Goal: Task Accomplishment & Management: Complete application form

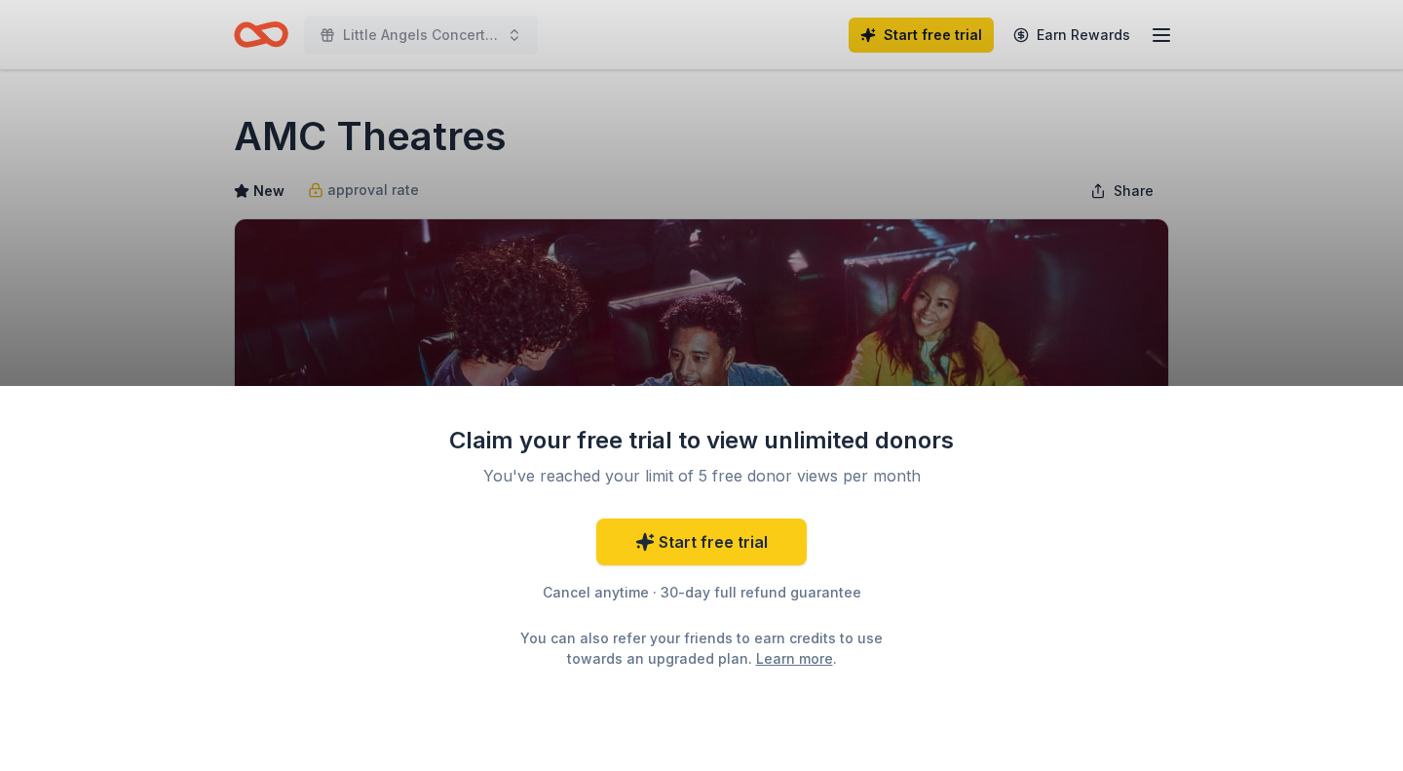
click at [1046, 268] on div "Claim your free trial to view unlimited donors You've reached your limit of 5 f…" at bounding box center [701, 385] width 1403 height 771
click at [1216, 179] on div "Claim your free trial to view unlimited donors You've reached your limit of 5 f…" at bounding box center [701, 385] width 1403 height 771
click at [713, 554] on link "Start free trial" at bounding box center [701, 541] width 210 height 47
click at [709, 552] on link "Start free trial" at bounding box center [701, 541] width 210 height 47
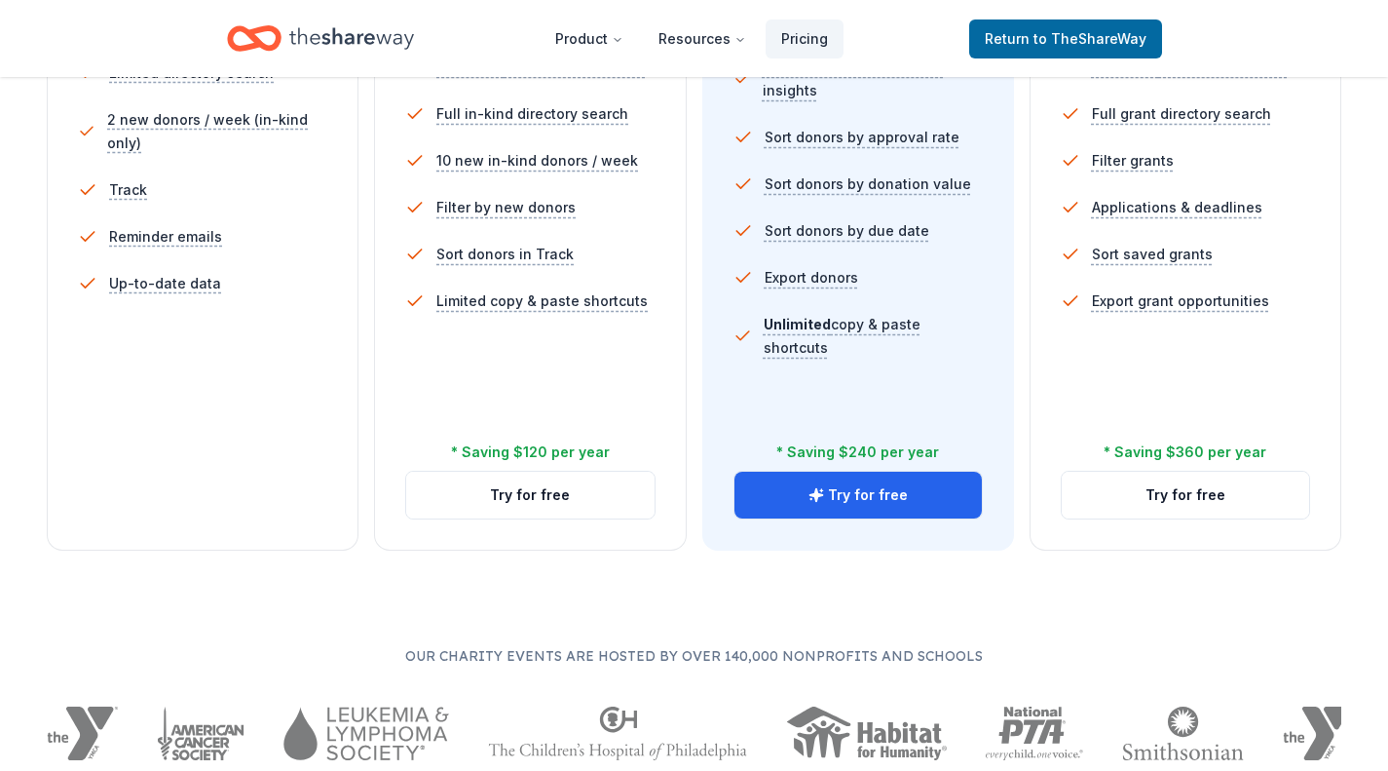
scroll to position [677, 0]
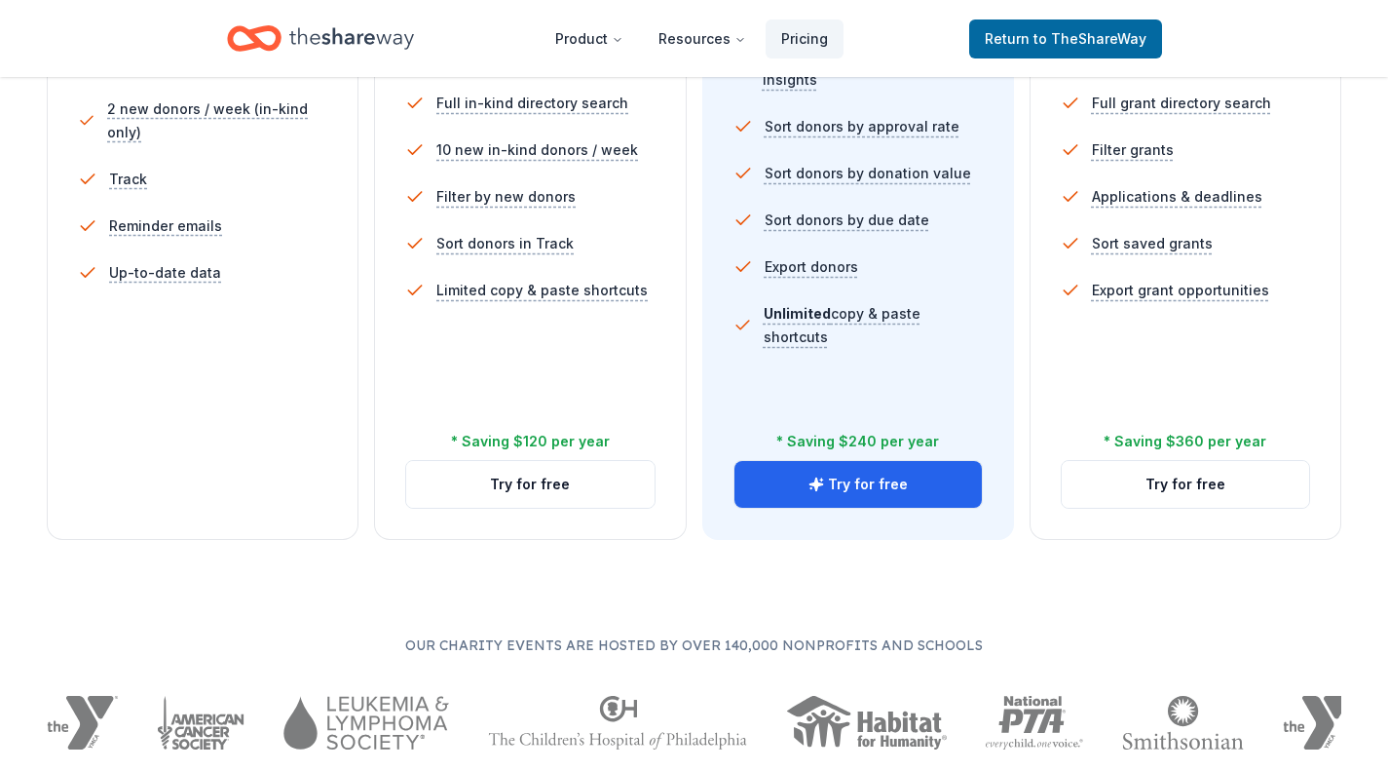
click at [521, 481] on button "Try for free" at bounding box center [529, 484] width 247 height 47
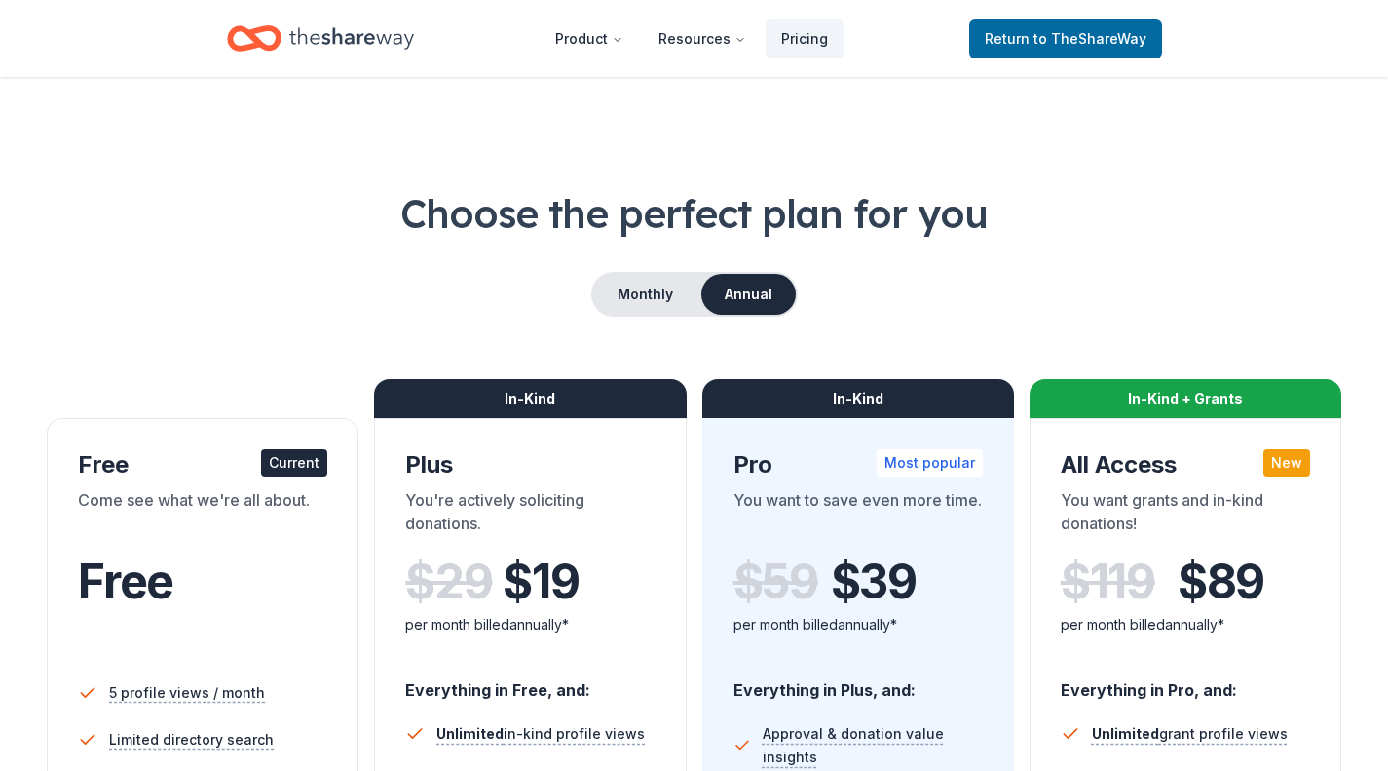
click at [627, 288] on button "Monthly" at bounding box center [645, 294] width 104 height 41
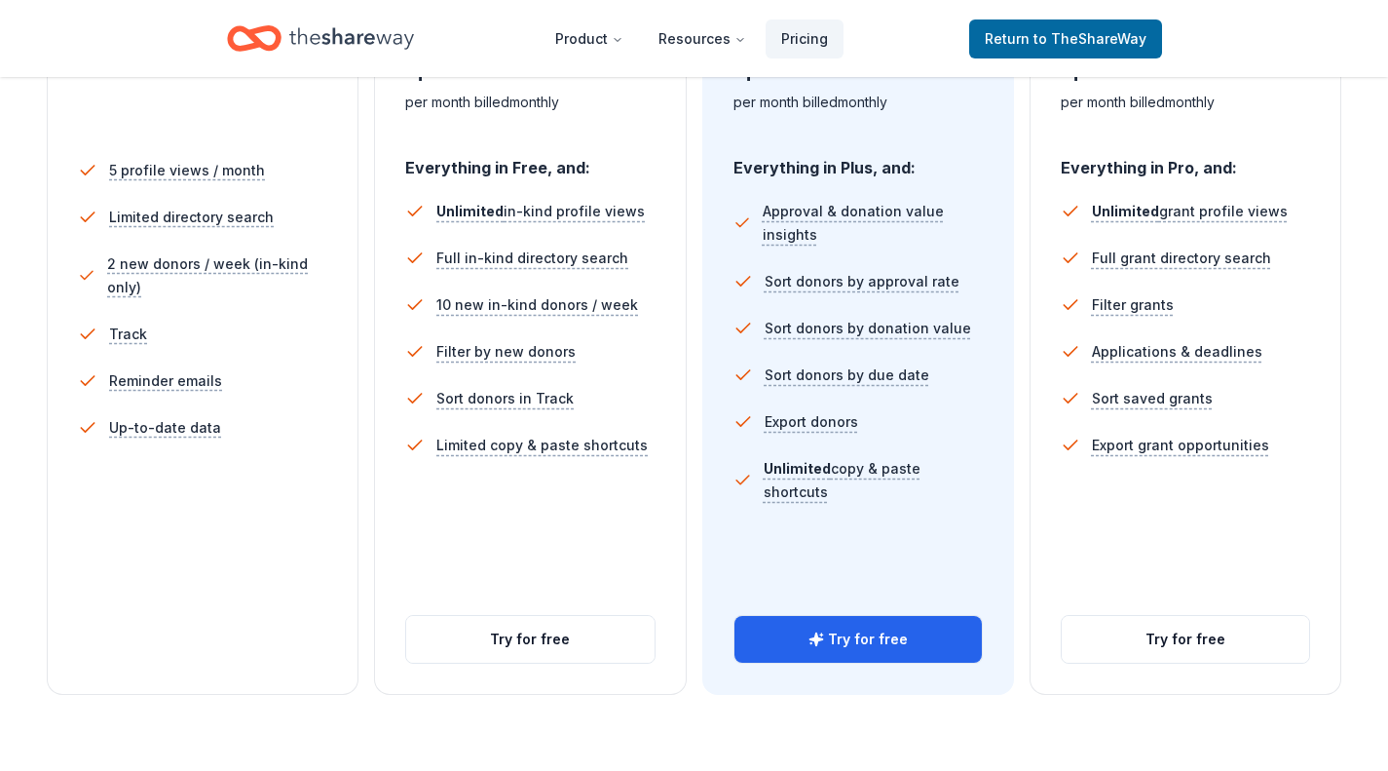
scroll to position [524, 0]
click at [528, 653] on button "Try for free" at bounding box center [529, 637] width 247 height 47
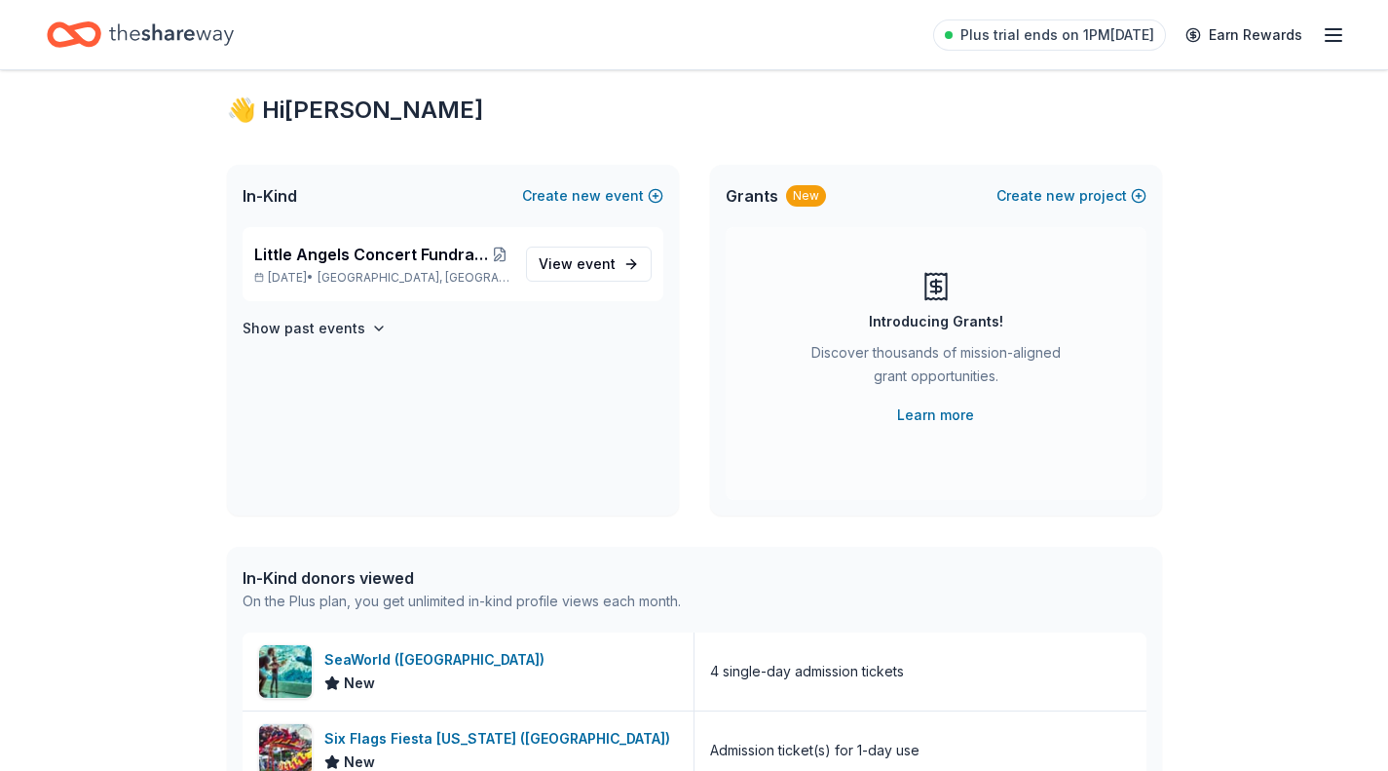
scroll to position [22, 0]
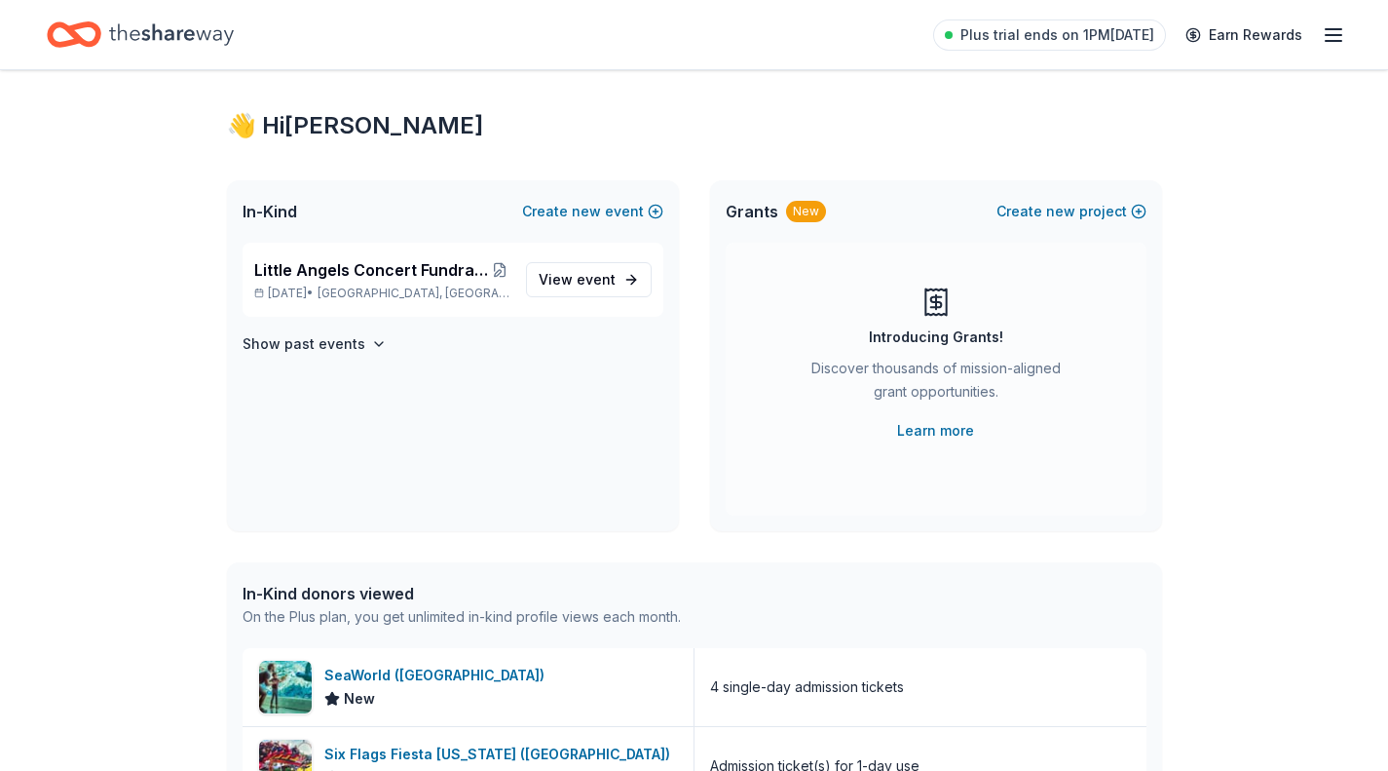
click at [560, 282] on span "View event" at bounding box center [577, 279] width 77 height 23
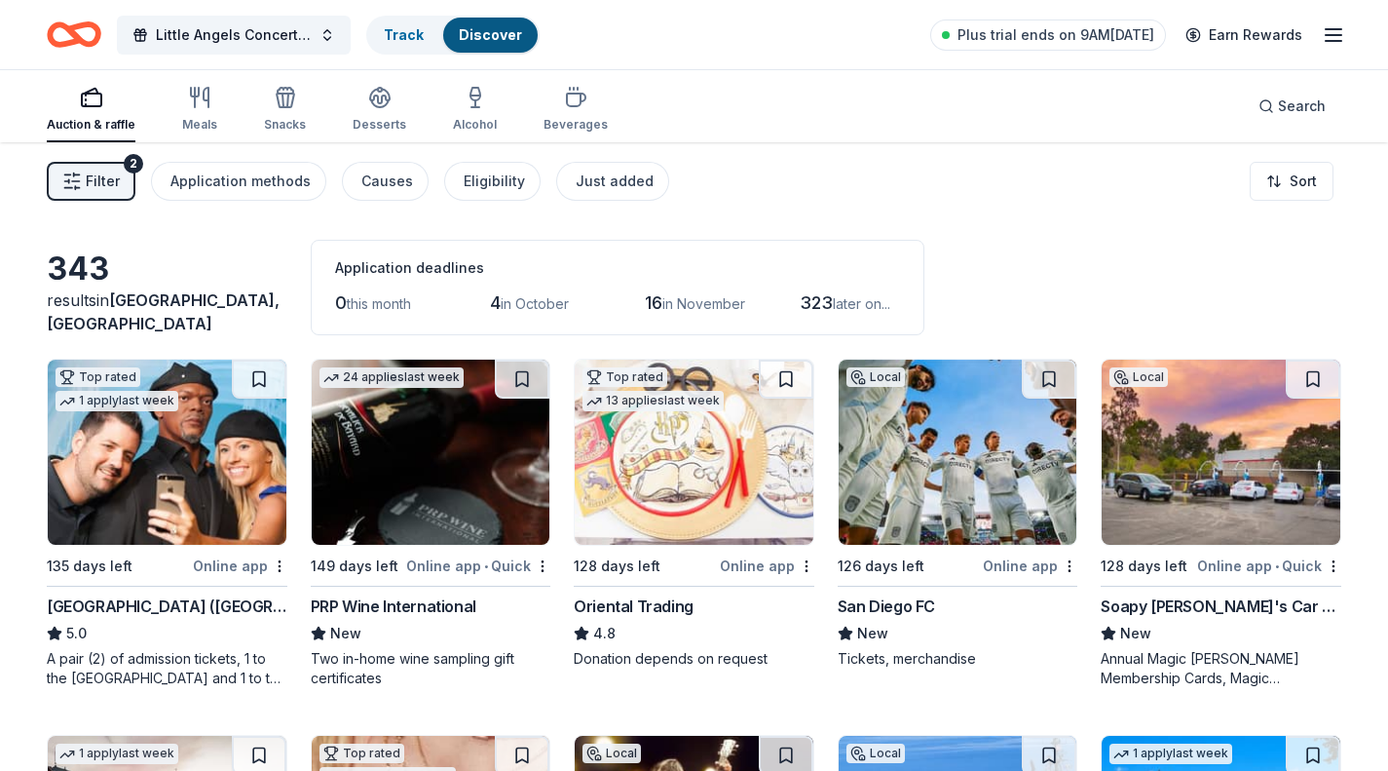
click at [1290, 113] on span "Search" at bounding box center [1302, 106] width 48 height 23
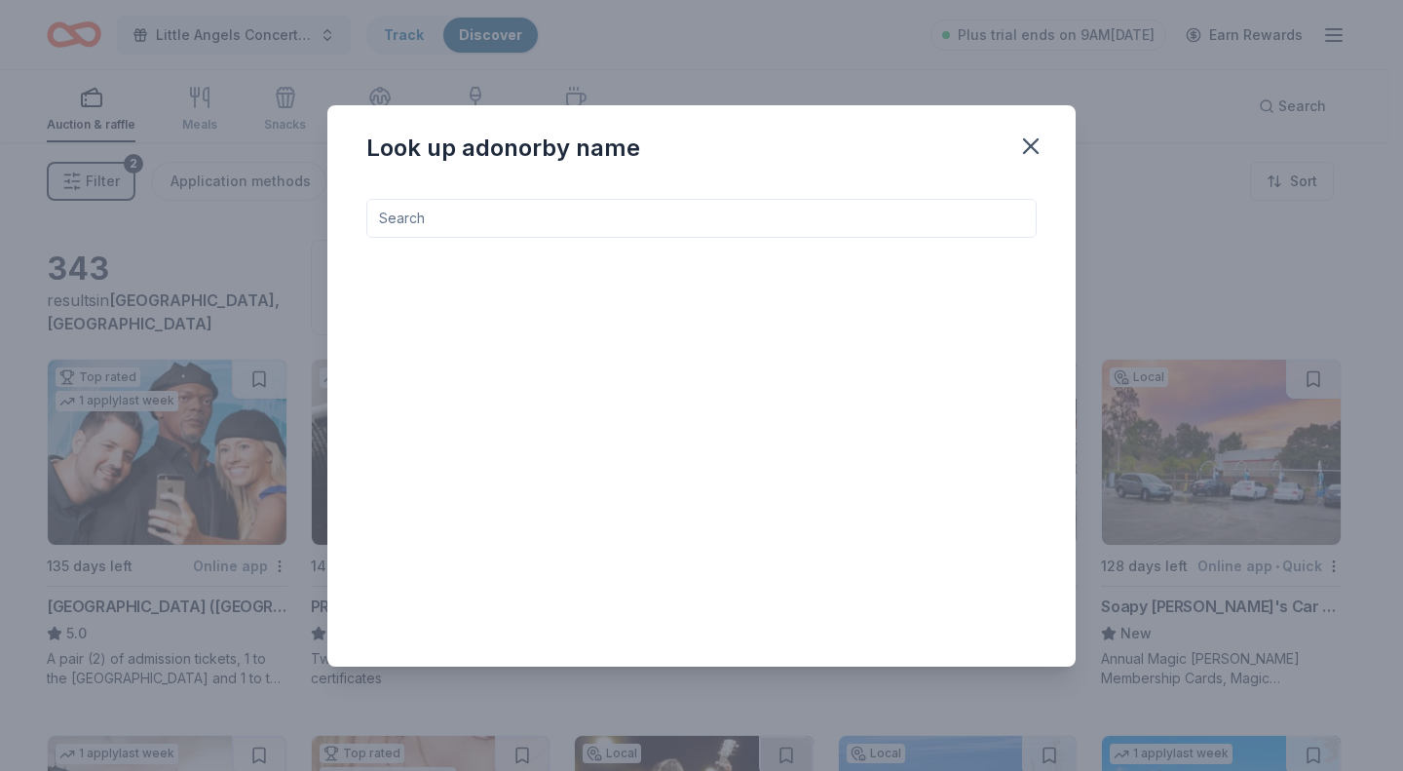
click at [870, 222] on input at bounding box center [701, 218] width 670 height 39
click at [637, 266] on div "AMC The a tres Up to ten (10) movie passes" at bounding box center [674, 284] width 600 height 62
drag, startPoint x: 659, startPoint y: 241, endPoint x: 636, endPoint y: 222, distance: 29.1
click at [636, 222] on div "AMC AMC The a tres Up to ten (10) movie passes" at bounding box center [701, 417] width 670 height 437
click at [636, 222] on input "AMC" at bounding box center [701, 218] width 670 height 39
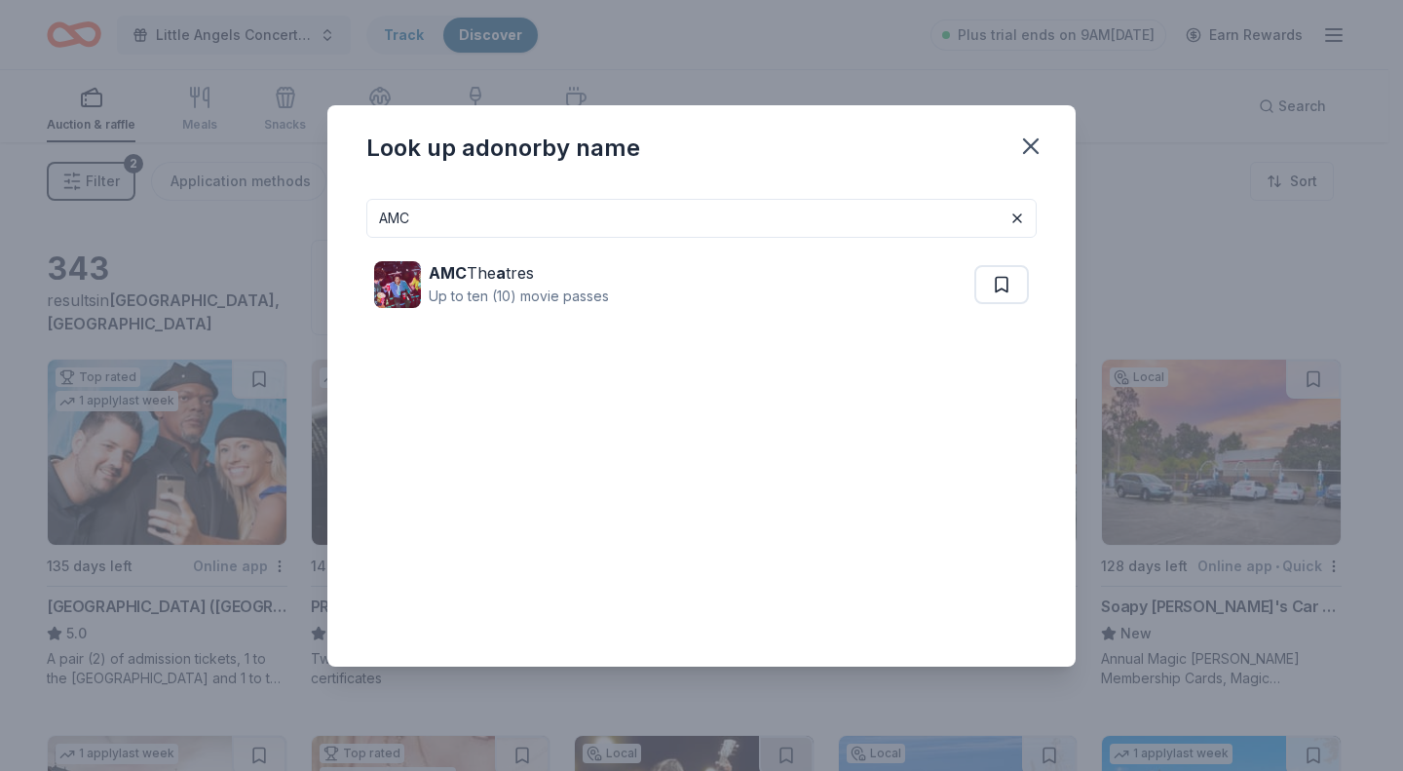
click at [636, 222] on input "AMC" at bounding box center [701, 218] width 670 height 39
type input "legolan"
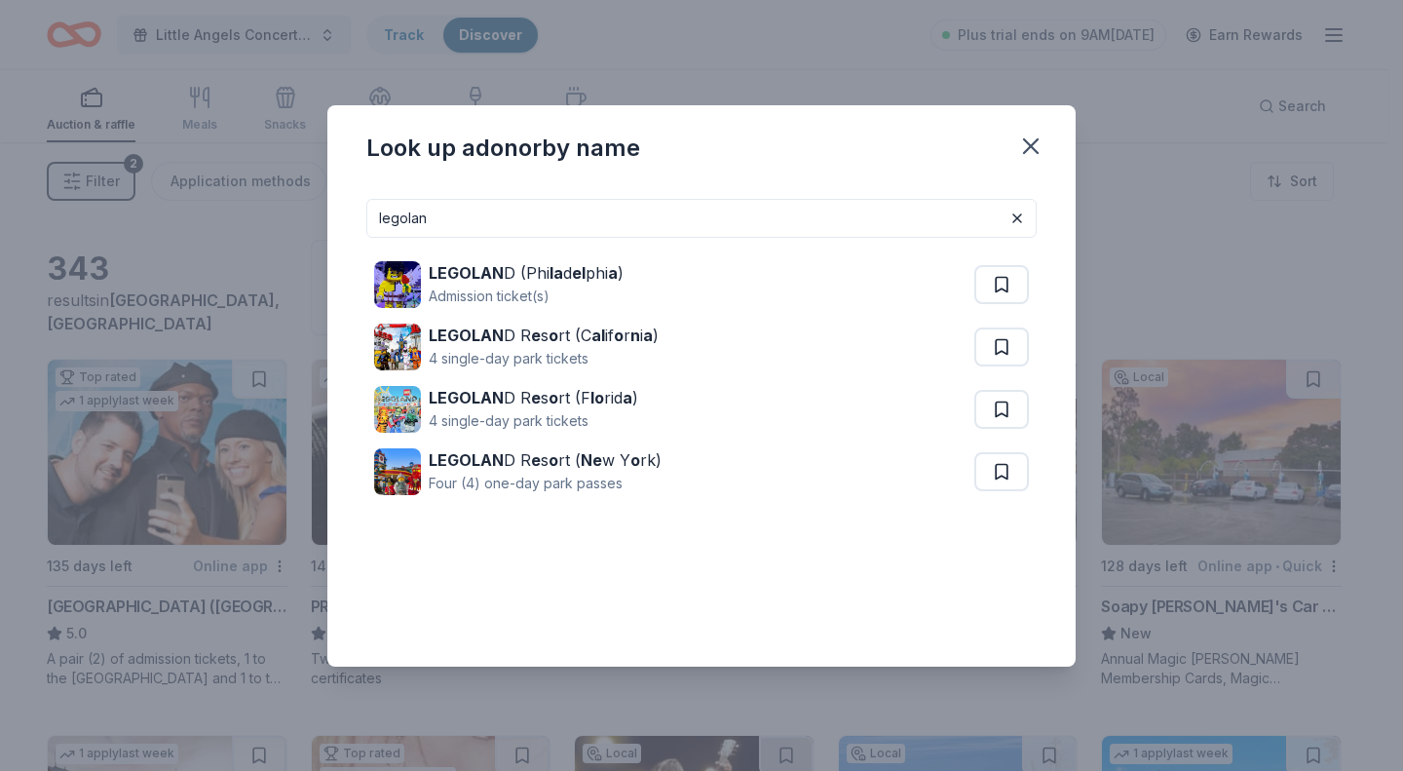
click at [678, 337] on div "LEGOLAN D R e s o rt (C al if o r n i a ) 4 single-day park tickets" at bounding box center [674, 347] width 600 height 62
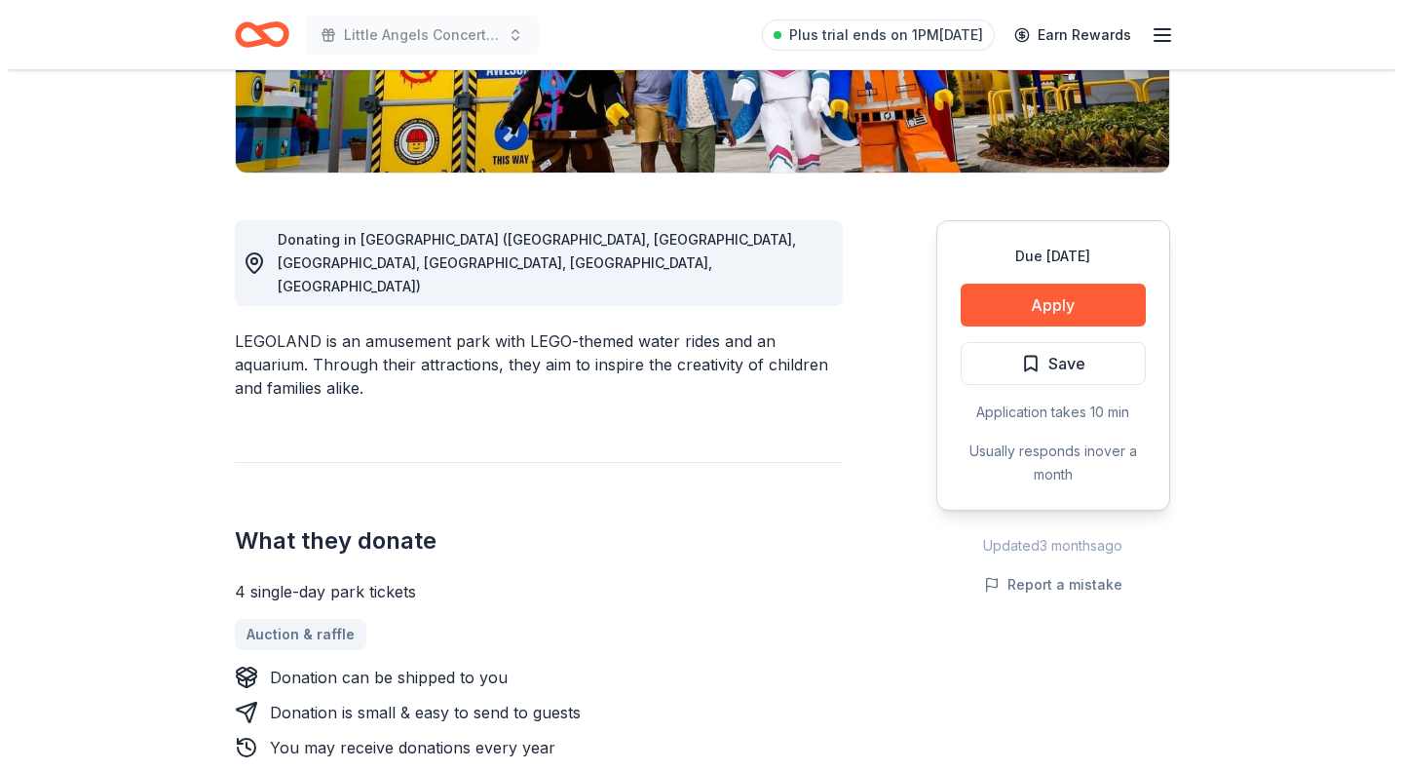
scroll to position [420, 0]
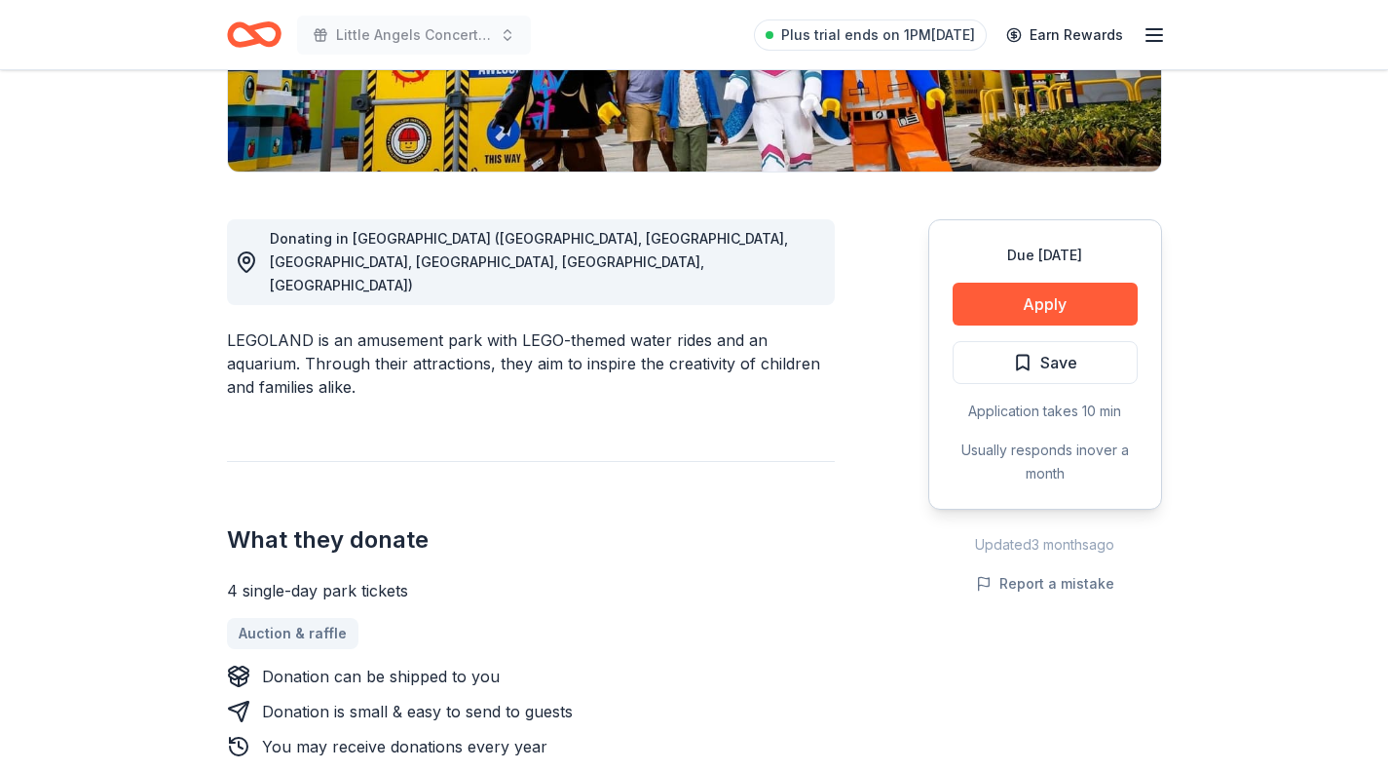
click at [990, 292] on button "Apply" at bounding box center [1045, 304] width 185 height 43
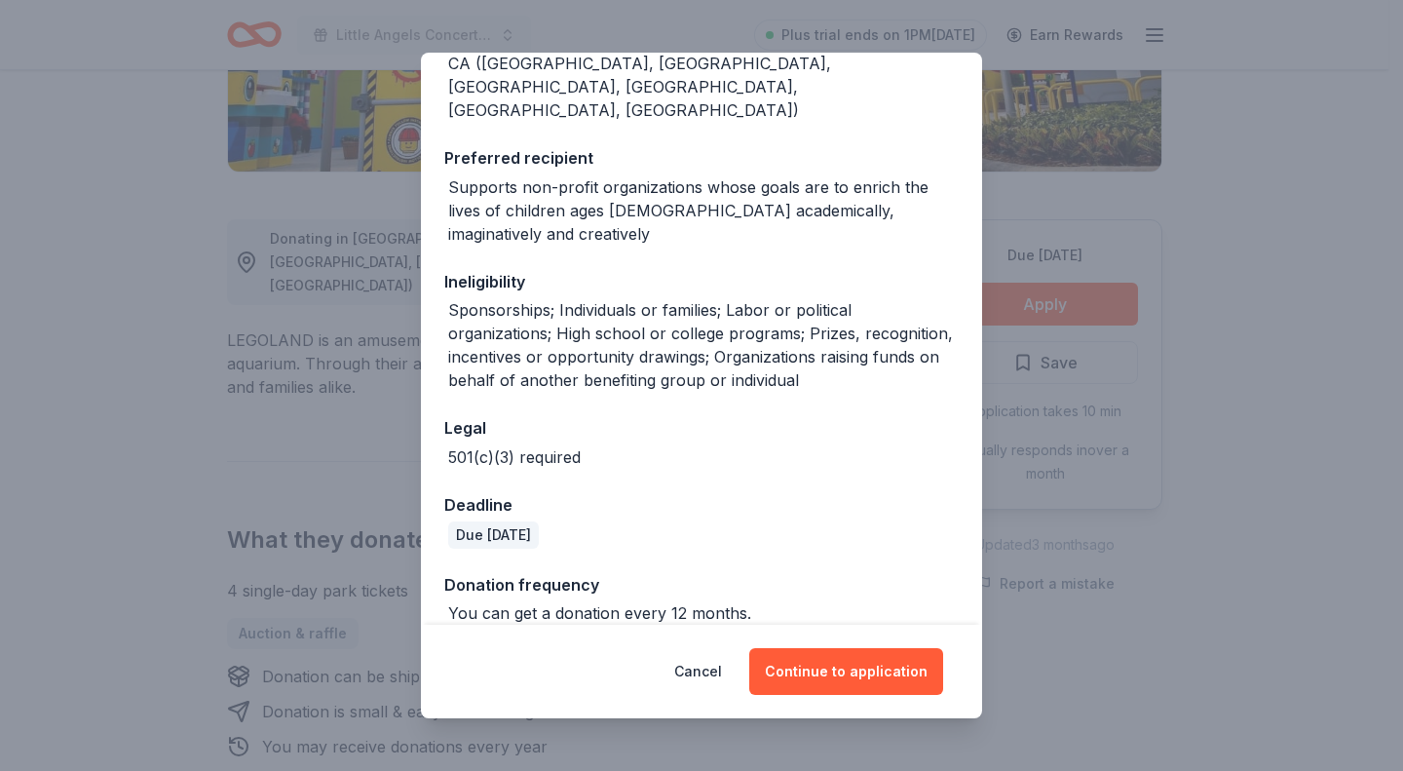
scroll to position [265, 0]
click at [826, 665] on button "Continue to application" at bounding box center [846, 671] width 194 height 47
